Goal: Transaction & Acquisition: Purchase product/service

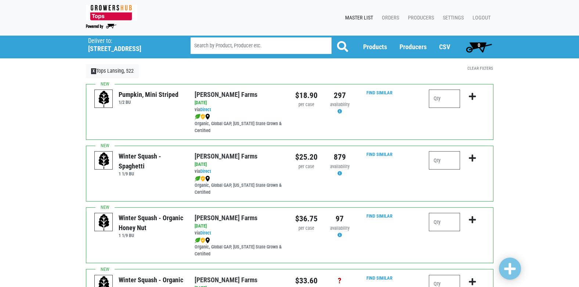
scroll to position [37, 0]
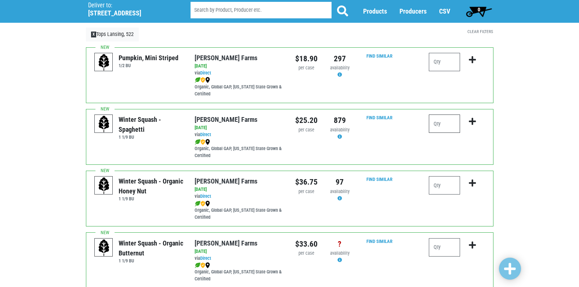
click at [447, 124] on input "number" at bounding box center [444, 124] width 31 height 18
type input "2"
click at [471, 122] on icon "submit" at bounding box center [472, 121] width 7 height 8
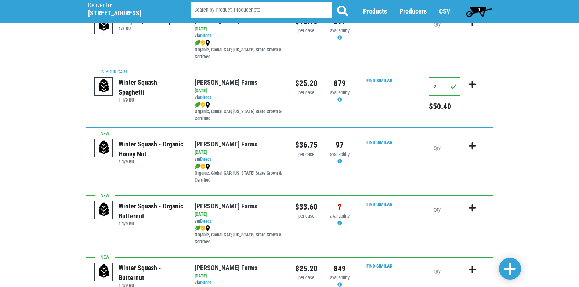
scroll to position [73, 0]
click at [440, 89] on input "2" at bounding box center [444, 87] width 31 height 18
click at [440, 90] on input "2" at bounding box center [444, 87] width 31 height 18
drag, startPoint x: 439, startPoint y: 87, endPoint x: 426, endPoint y: 88, distance: 13.2
click at [426, 88] on div "2 $50.40" at bounding box center [456, 100] width 67 height 44
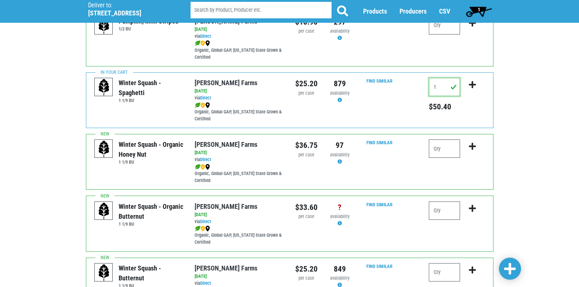
type input "1"
click at [467, 85] on button "submit" at bounding box center [472, 89] width 17 height 23
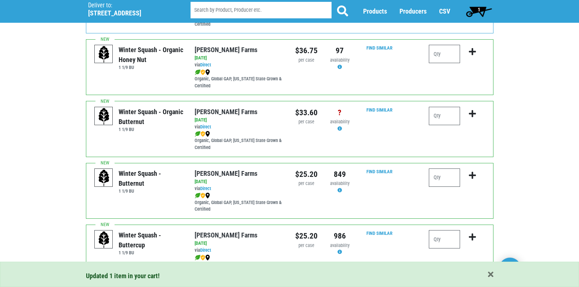
scroll to position [184, 0]
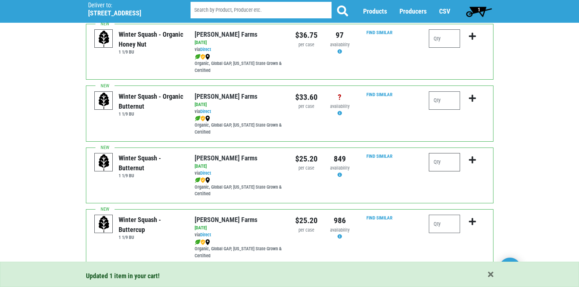
click at [446, 160] on input "number" at bounding box center [444, 162] width 31 height 18
type input "2"
click at [471, 161] on icon "submit" at bounding box center [472, 160] width 7 height 8
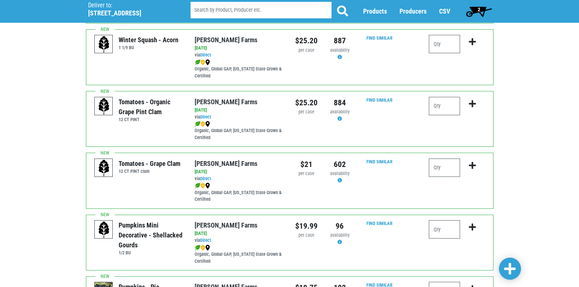
scroll to position [441, 0]
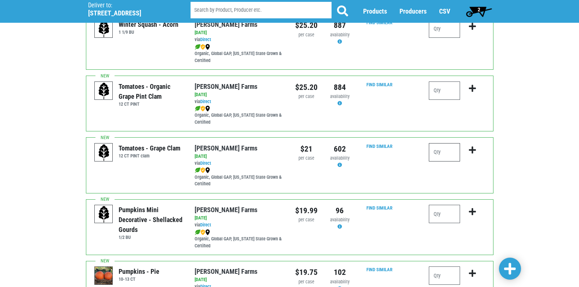
click at [443, 156] on input "number" at bounding box center [444, 152] width 31 height 18
type input "2"
click at [471, 150] on icon "submit" at bounding box center [472, 150] width 7 height 8
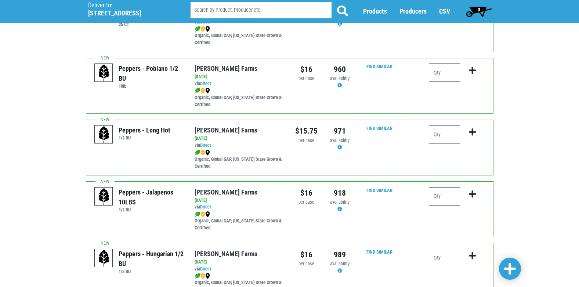
scroll to position [844, 0]
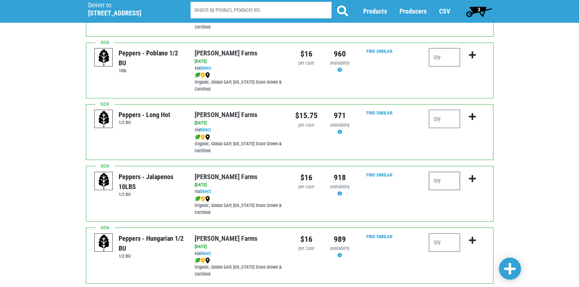
click at [445, 184] on input "number" at bounding box center [444, 181] width 31 height 18
type input "1"
click at [475, 178] on icon "submit" at bounding box center [472, 179] width 7 height 8
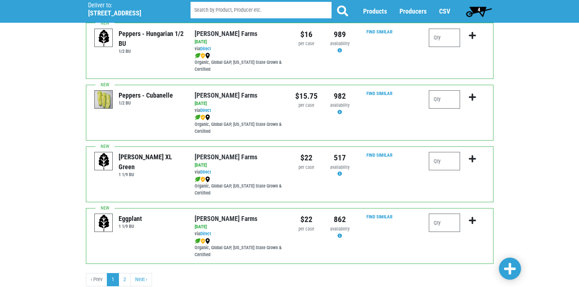
scroll to position [1065, 0]
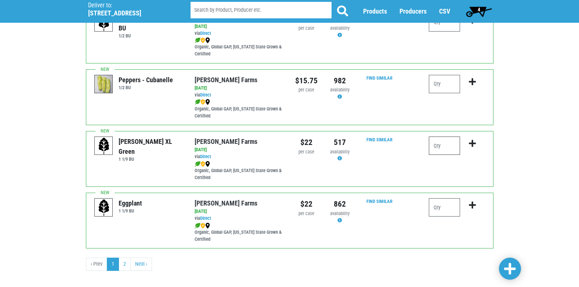
click at [440, 148] on input "number" at bounding box center [444, 146] width 31 height 18
type input "3"
click at [472, 144] on icon "submit" at bounding box center [472, 143] width 7 height 8
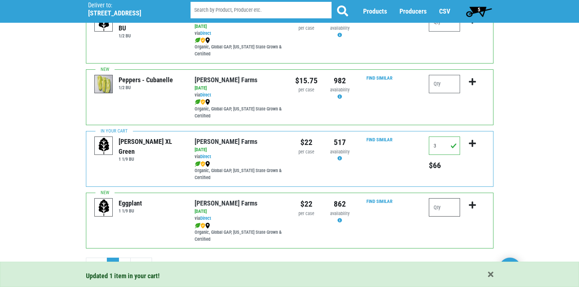
click at [443, 208] on input "number" at bounding box center [444, 207] width 31 height 18
type input "1"
click at [472, 205] on icon "submit" at bounding box center [472, 205] width 7 height 8
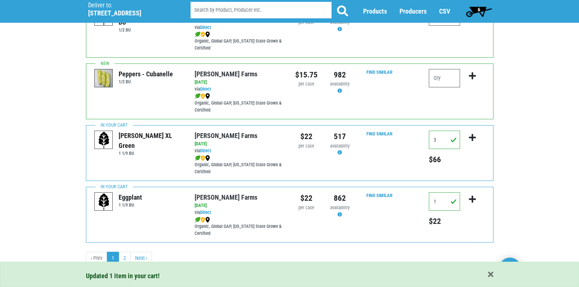
scroll to position [1073, 0]
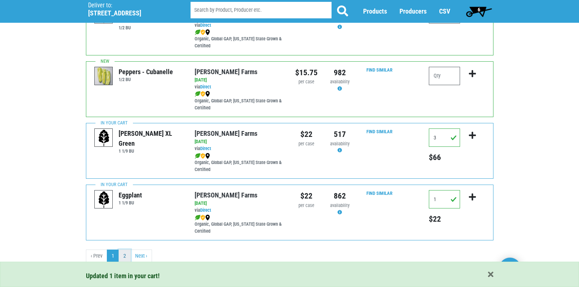
click at [130, 255] on link "2" at bounding box center [125, 256] width 12 height 13
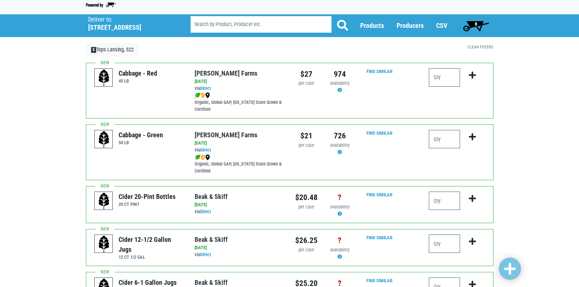
scroll to position [37, 0]
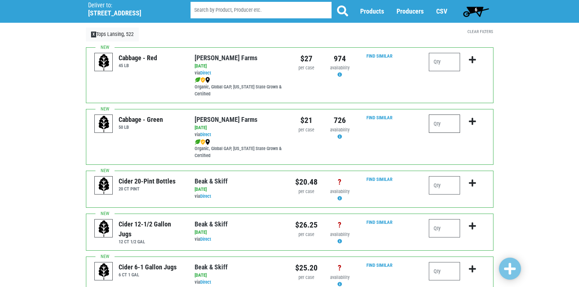
click at [448, 129] on input "number" at bounding box center [444, 124] width 31 height 18
type input "1"
click at [473, 120] on icon "submit" at bounding box center [472, 121] width 7 height 8
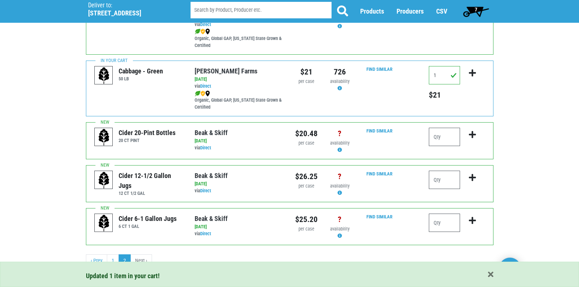
scroll to position [90, 0]
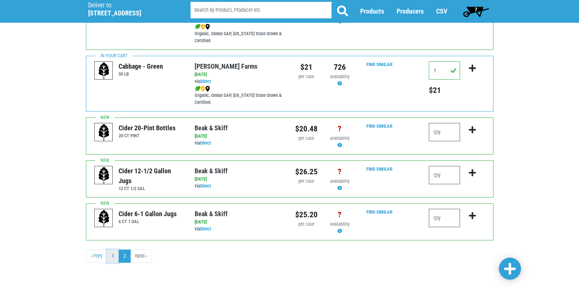
click at [112, 256] on link "1" at bounding box center [113, 256] width 12 height 13
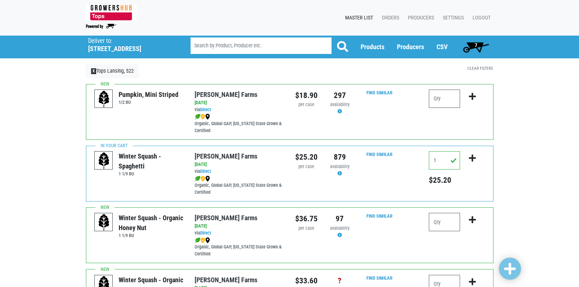
click at [477, 48] on span "7" at bounding box center [476, 47] width 33 height 15
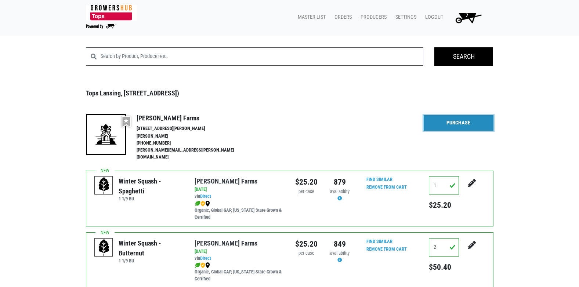
click at [455, 120] on link "Purchase" at bounding box center [459, 122] width 70 height 15
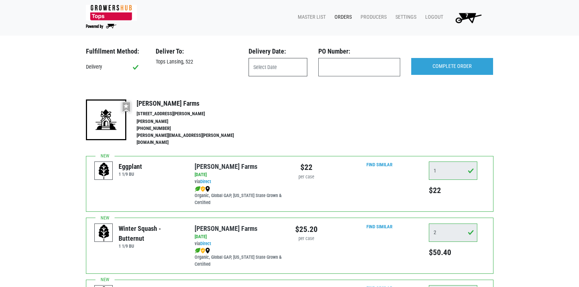
click at [260, 69] on input "text" at bounding box center [278, 67] width 59 height 18
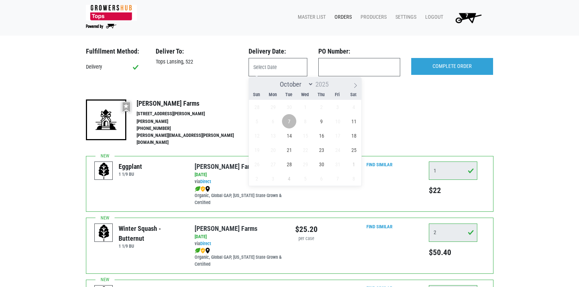
click at [290, 120] on span "7" at bounding box center [289, 121] width 14 height 14
type input "[DATE]"
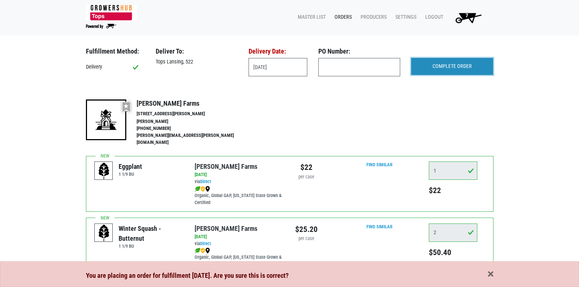
click at [443, 71] on input "COMPLETE ORDER" at bounding box center [452, 66] width 82 height 17
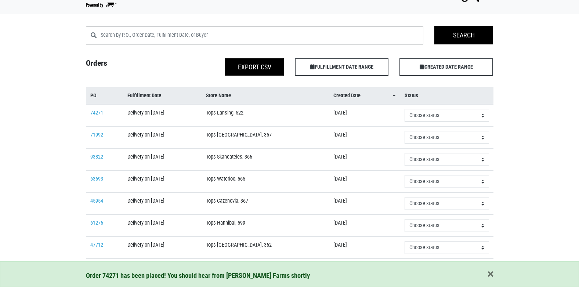
scroll to position [37, 0]
